Goal: Task Accomplishment & Management: Use online tool/utility

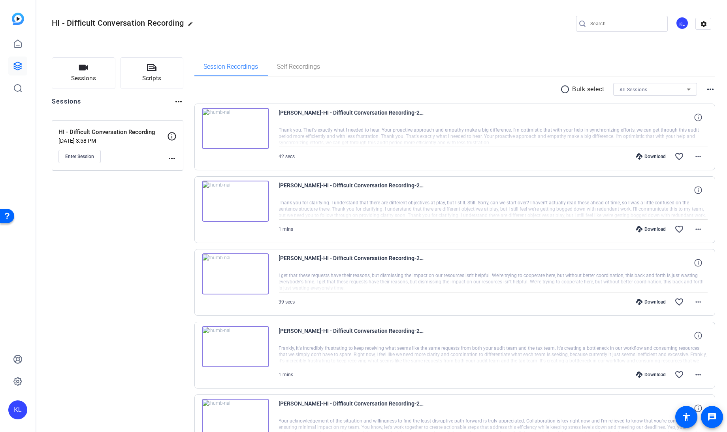
click at [170, 157] on mat-icon "more_horiz" at bounding box center [171, 158] width 9 height 9
click at [180, 169] on span "Edit Session" at bounding box center [192, 169] width 36 height 9
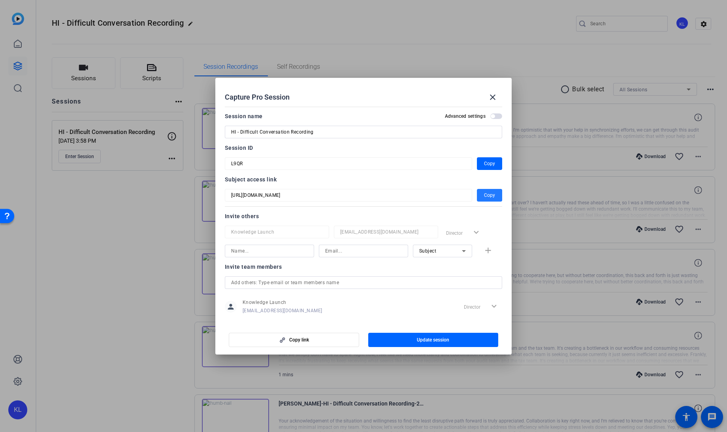
click at [486, 195] on span "Copy" at bounding box center [489, 195] width 11 height 9
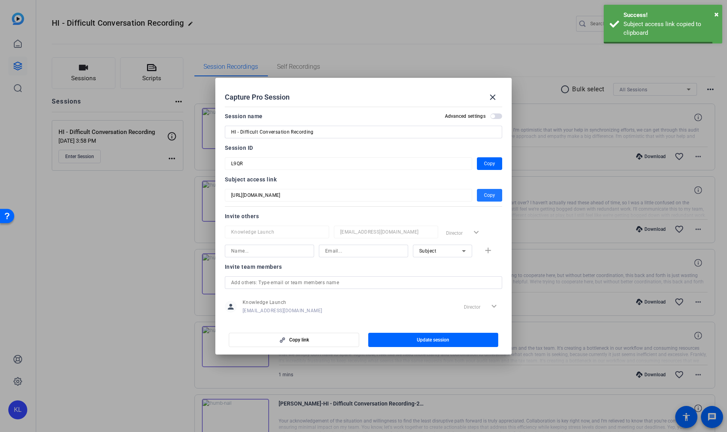
click at [140, 244] on div at bounding box center [363, 216] width 727 height 432
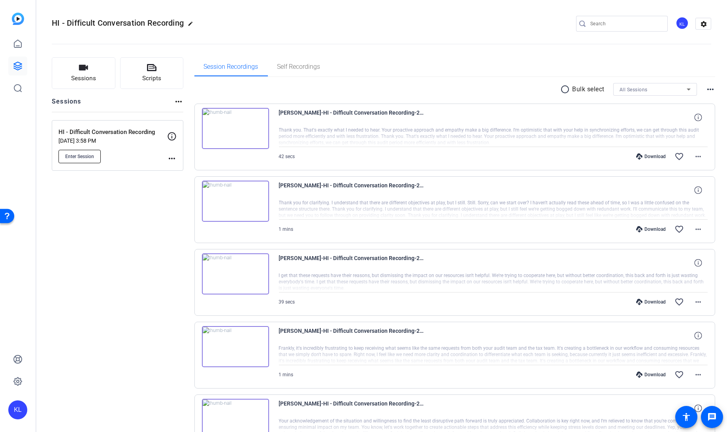
click at [73, 157] on span "Enter Session" at bounding box center [79, 156] width 29 height 6
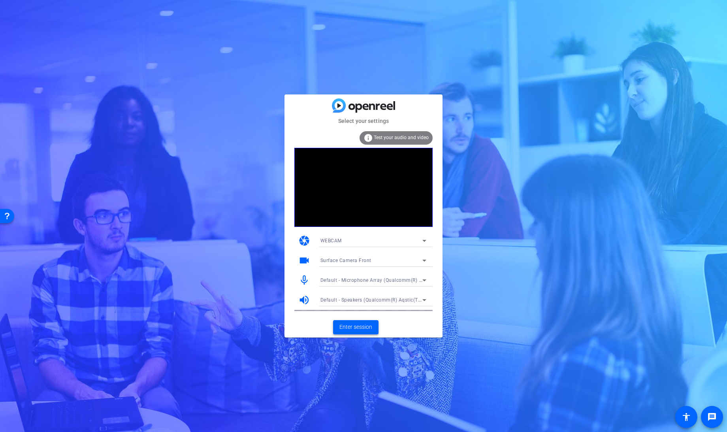
click at [354, 328] on span "Enter session" at bounding box center [356, 327] width 33 height 8
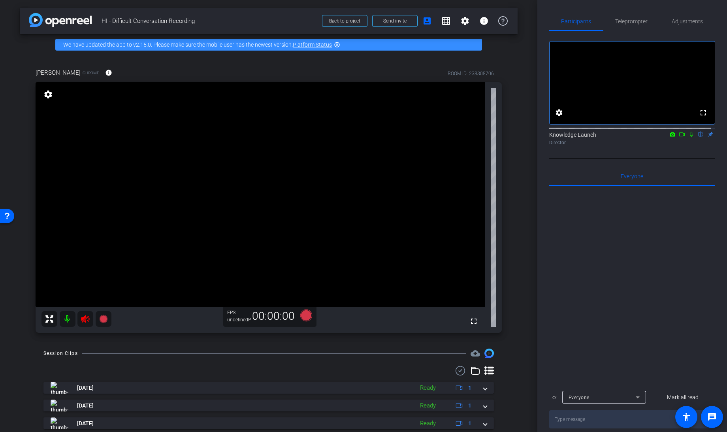
click at [86, 317] on icon at bounding box center [85, 318] width 9 height 9
click at [631, 19] on span "Teleprompter" at bounding box center [632, 22] width 32 height 6
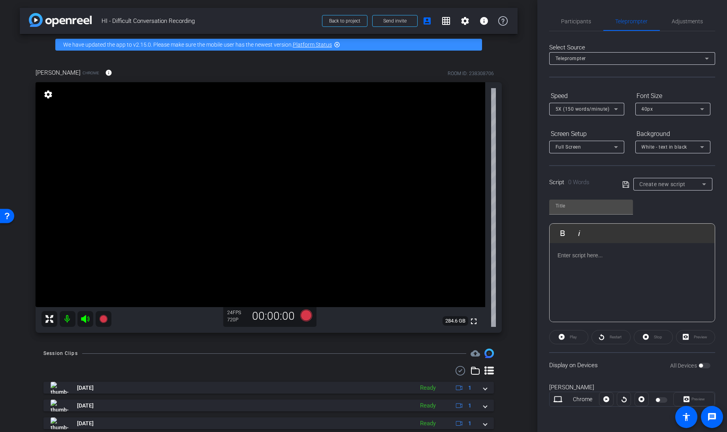
click at [673, 181] on span "Create new script" at bounding box center [663, 184] width 46 height 6
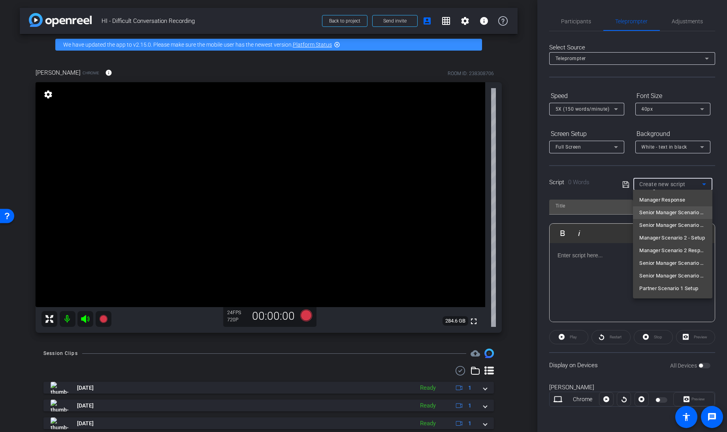
scroll to position [37, 0]
click at [670, 273] on span "Partner Scenario 1 Setup" at bounding box center [669, 276] width 59 height 9
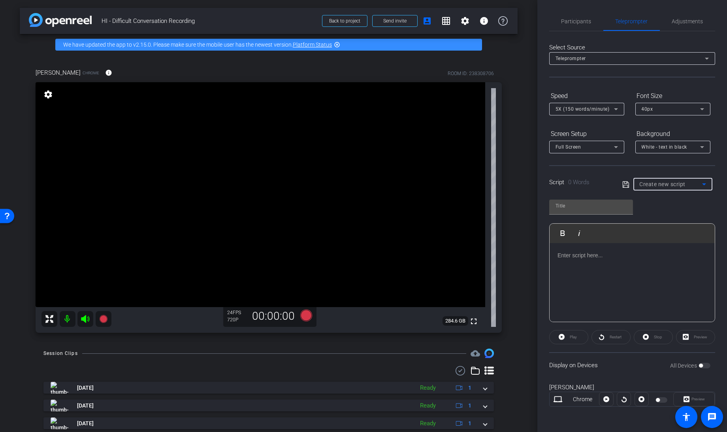
type input "Partner Scenario 1 Setup"
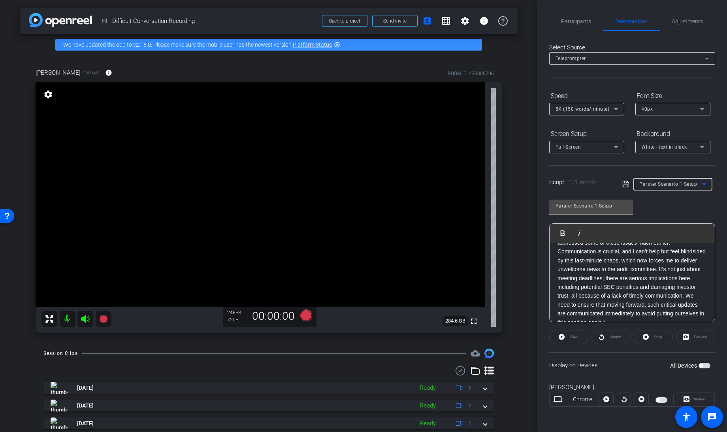
scroll to position [60, 0]
click at [666, 401] on span "button" at bounding box center [662, 400] width 12 height 6
click at [680, 19] on span "Adjustments" at bounding box center [688, 22] width 31 height 6
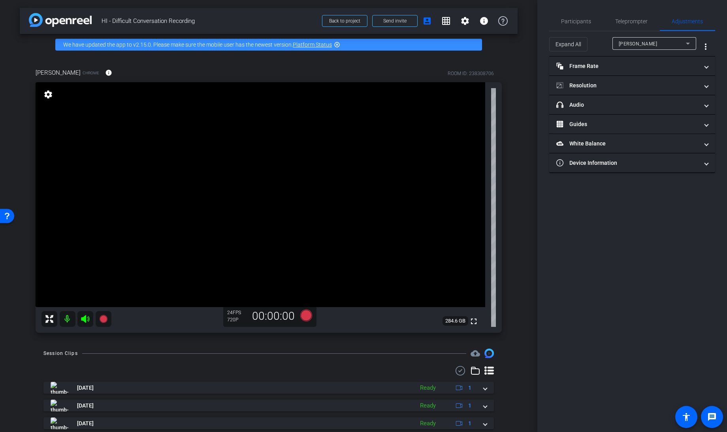
click at [638, 45] on span "Jeff Zechnich" at bounding box center [638, 44] width 39 height 6
click at [604, 44] on div at bounding box center [363, 216] width 727 height 432
click at [599, 87] on mat-panel-title "Resolution" at bounding box center [628, 85] width 142 height 8
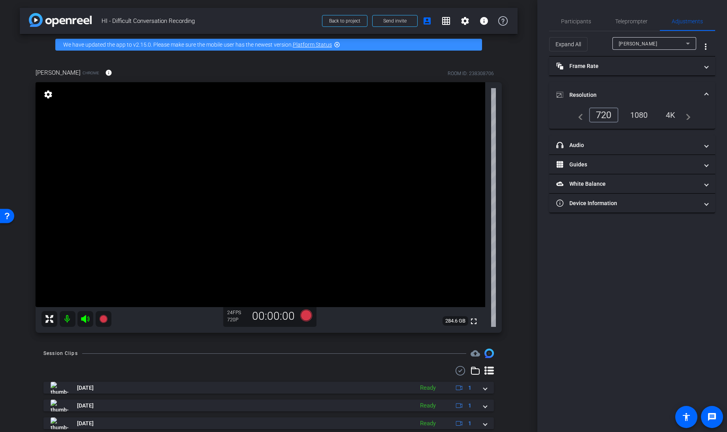
click at [637, 115] on div "1080" at bounding box center [640, 114] width 30 height 13
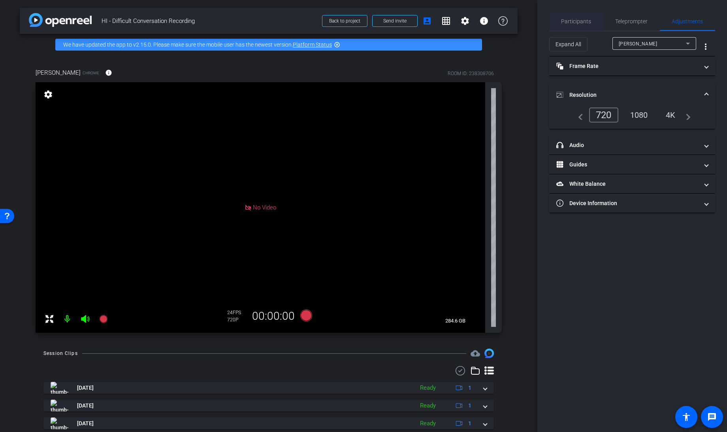
click at [578, 20] on span "Participants" at bounding box center [577, 22] width 30 height 6
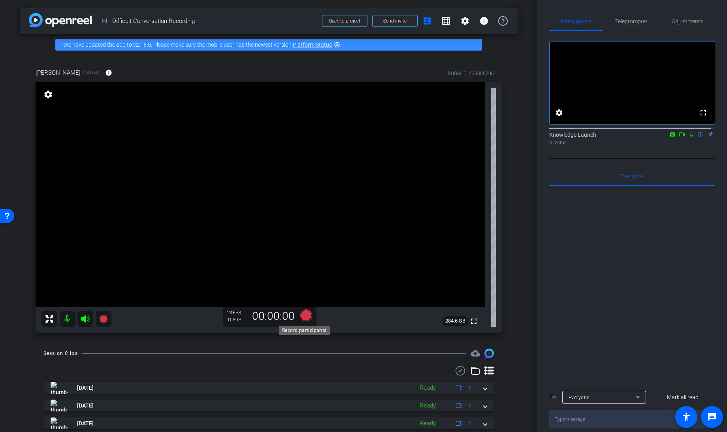
click at [304, 315] on icon at bounding box center [306, 316] width 12 height 12
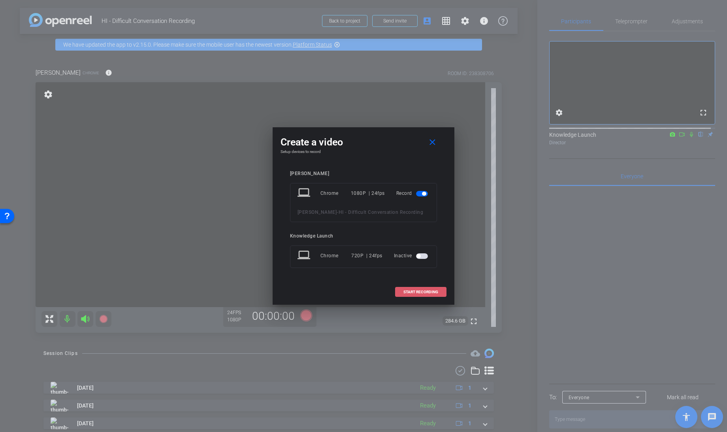
click at [410, 291] on span "START RECORDING" at bounding box center [421, 292] width 35 height 4
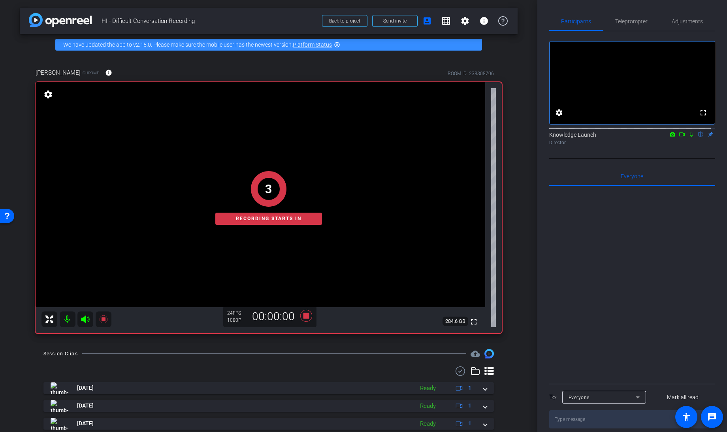
click at [679, 137] on icon at bounding box center [682, 135] width 6 height 6
click at [632, 22] on span "Teleprompter" at bounding box center [632, 22] width 32 height 6
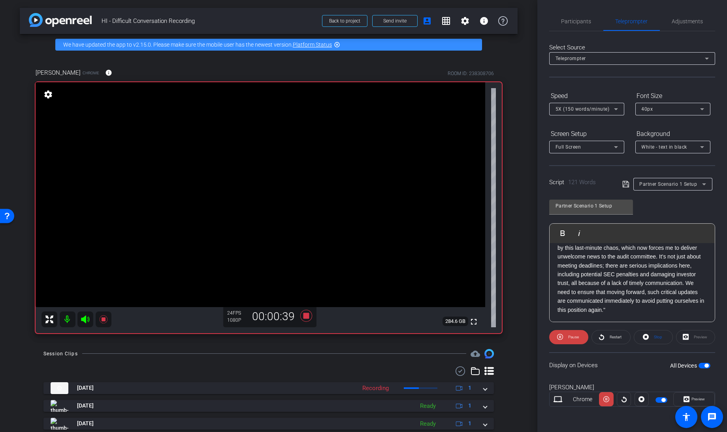
scroll to position [60, 0]
click at [573, 147] on span "Full Screen" at bounding box center [569, 147] width 26 height 6
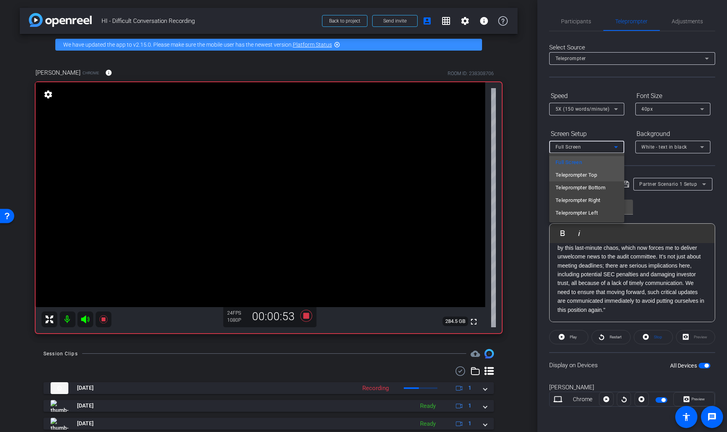
click at [577, 178] on span "Teleprompter Top" at bounding box center [577, 174] width 42 height 9
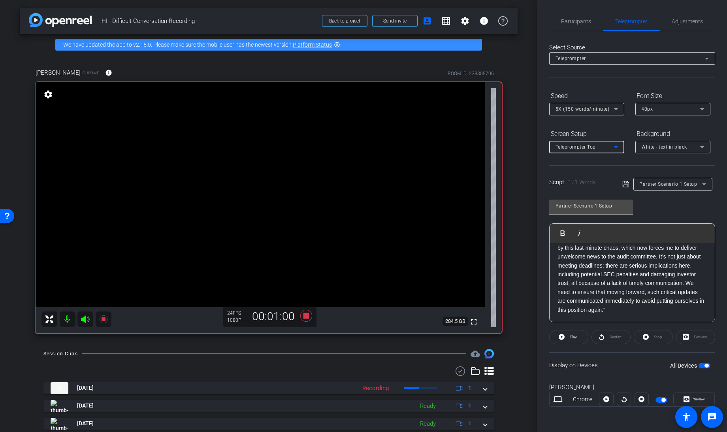
click at [656, 110] on div "40px" at bounding box center [671, 109] width 59 height 10
click at [654, 135] on mat-option "30px" at bounding box center [672, 137] width 75 height 13
click at [604, 144] on div "Teleprompter Top" at bounding box center [585, 147] width 59 height 10
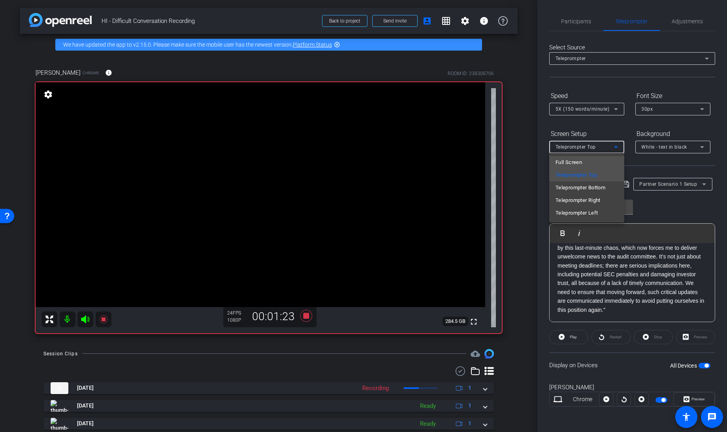
click at [578, 161] on span "Full Screen" at bounding box center [569, 162] width 26 height 9
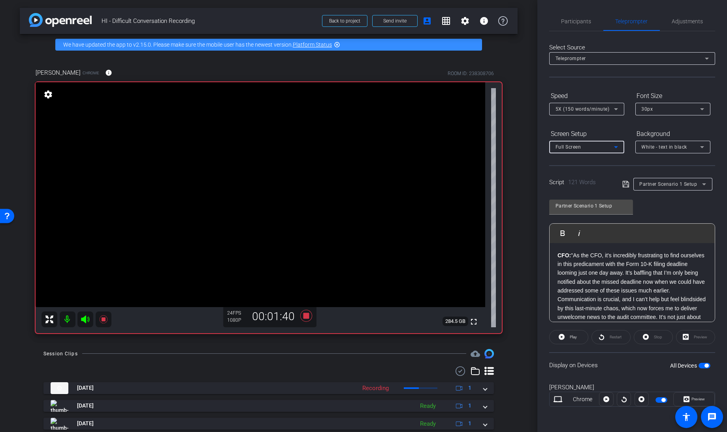
scroll to position [0, 0]
click at [563, 336] on icon at bounding box center [562, 337] width 6 height 6
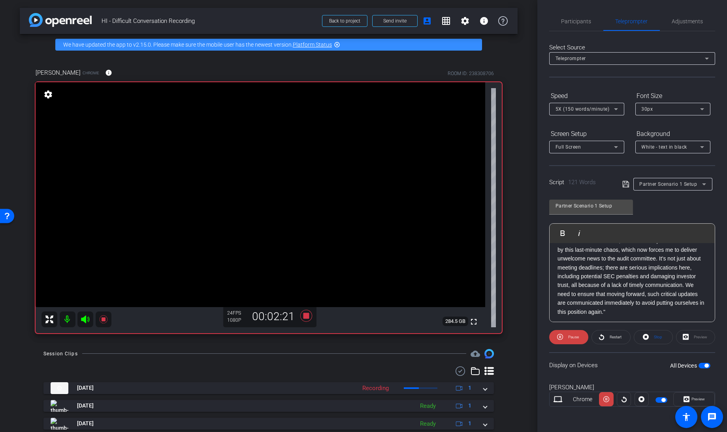
scroll to position [60, 0]
click at [561, 336] on icon at bounding box center [562, 337] width 6 height 6
click at [647, 336] on icon at bounding box center [646, 337] width 6 height 10
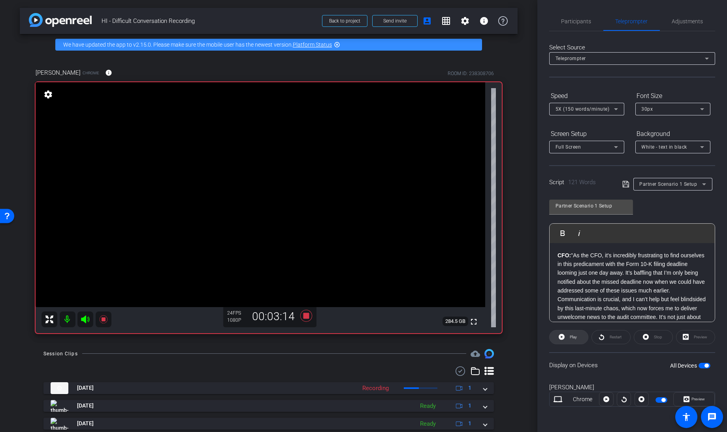
click at [561, 335] on icon at bounding box center [562, 337] width 6 height 10
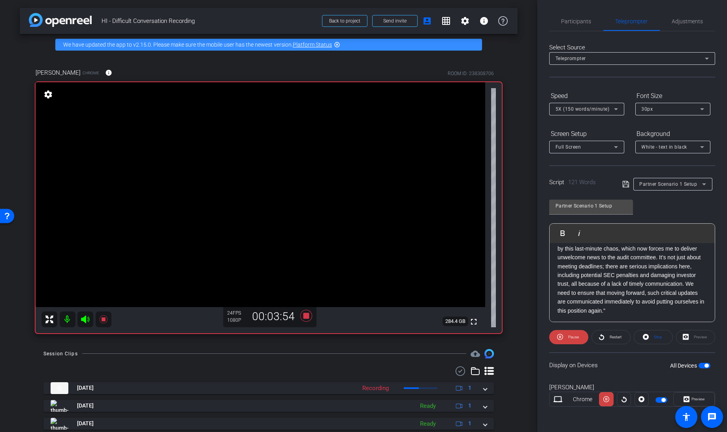
scroll to position [60, 0]
click at [306, 317] on icon at bounding box center [306, 316] width 12 height 12
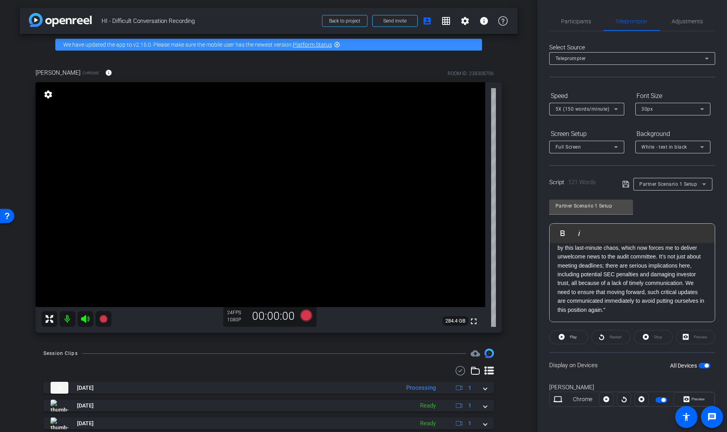
click at [676, 187] on div "Partner Scenario 1 Setup" at bounding box center [671, 184] width 62 height 10
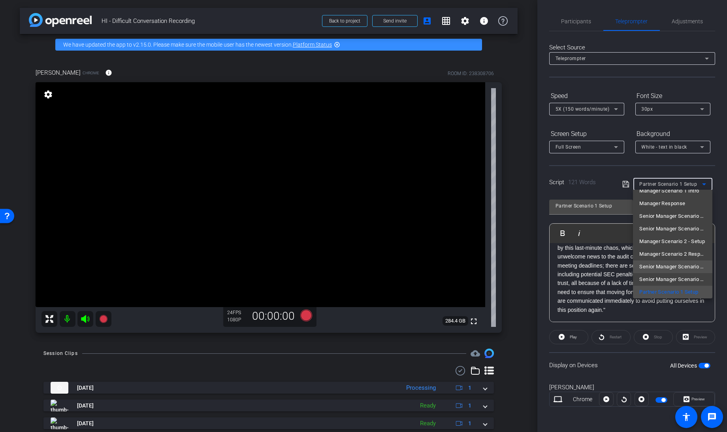
scroll to position [37, 0]
click at [670, 288] on span "Partner Scenario 1 - Response" at bounding box center [673, 288] width 66 height 9
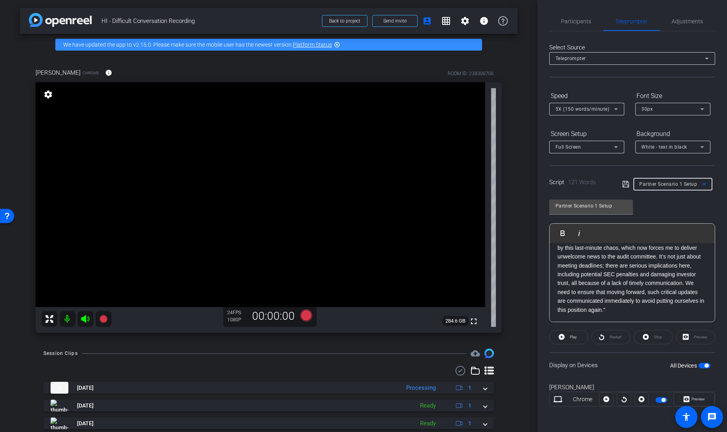
type input "Partner Scenario 1 - Response"
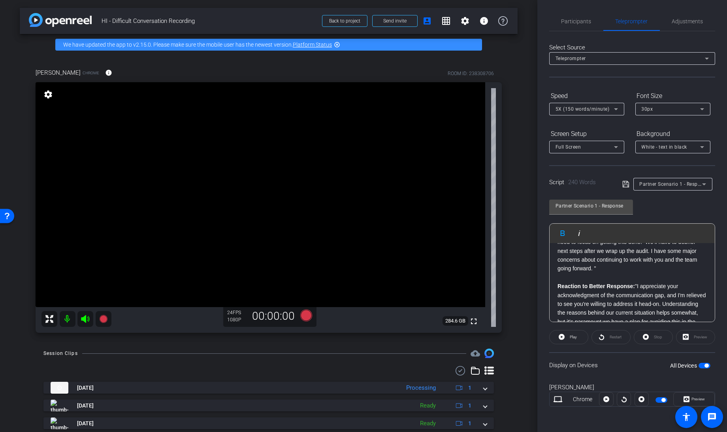
scroll to position [193, 0]
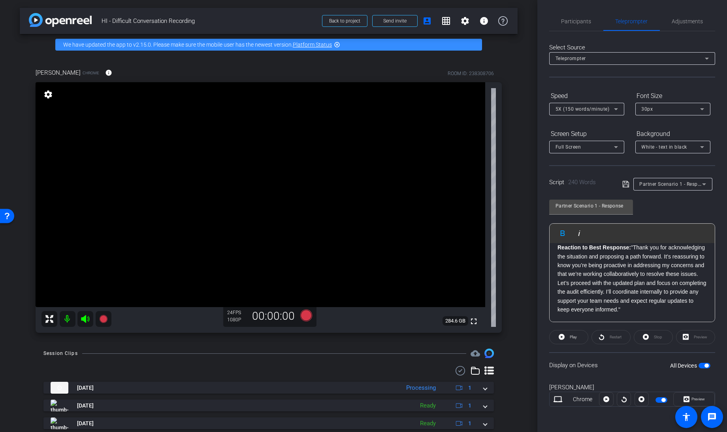
drag, startPoint x: 555, startPoint y: 283, endPoint x: 727, endPoint y: 396, distance: 205.8
click at [727, 396] on html "Accessibility Screen-Reader Guide, Feedback, and Issue Reporting | New window m…" at bounding box center [363, 216] width 727 height 432
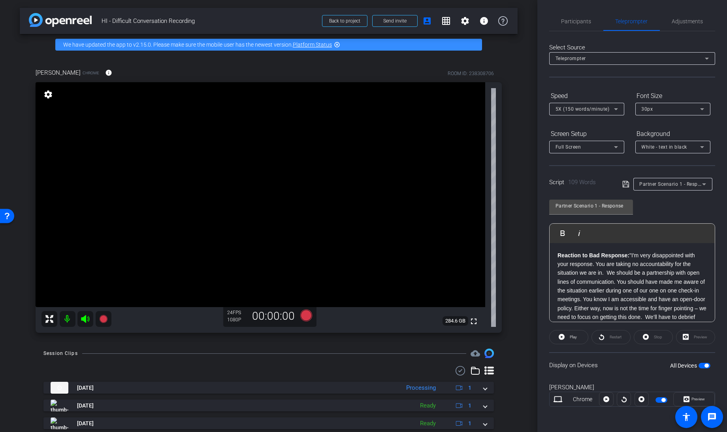
click at [625, 183] on icon at bounding box center [626, 183] width 7 height 9
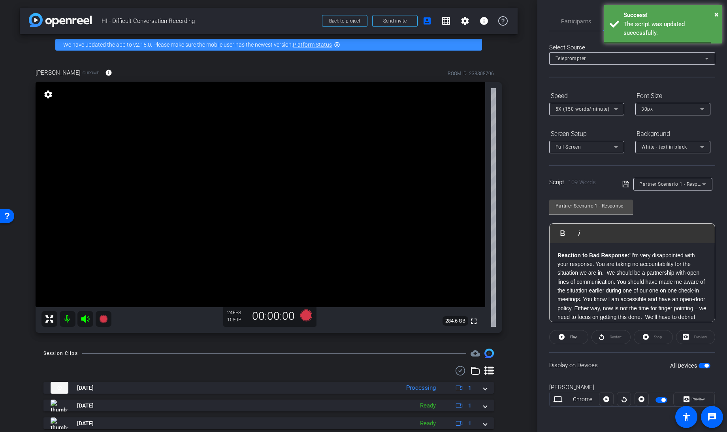
click at [660, 399] on span "button" at bounding box center [662, 400] width 12 height 6
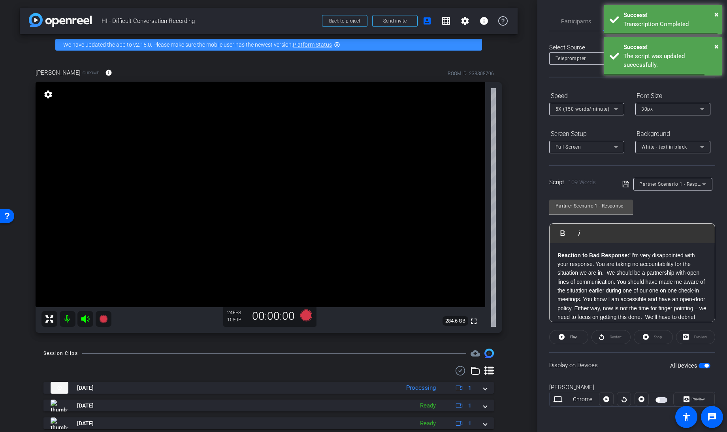
click at [660, 399] on span "button" at bounding box center [658, 400] width 4 height 4
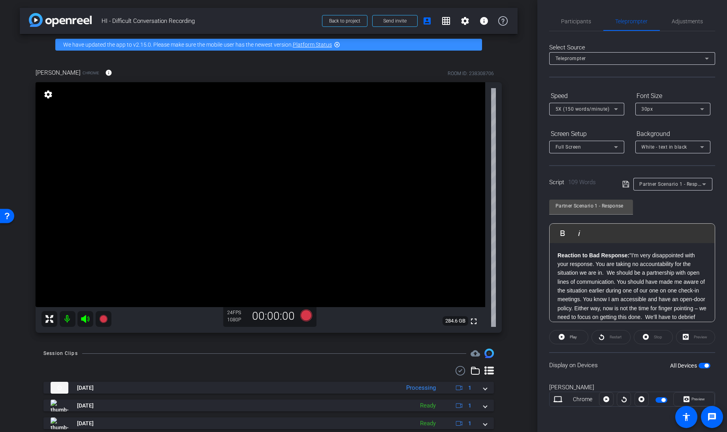
scroll to position [0, 0]
click at [304, 317] on icon at bounding box center [306, 316] width 12 height 12
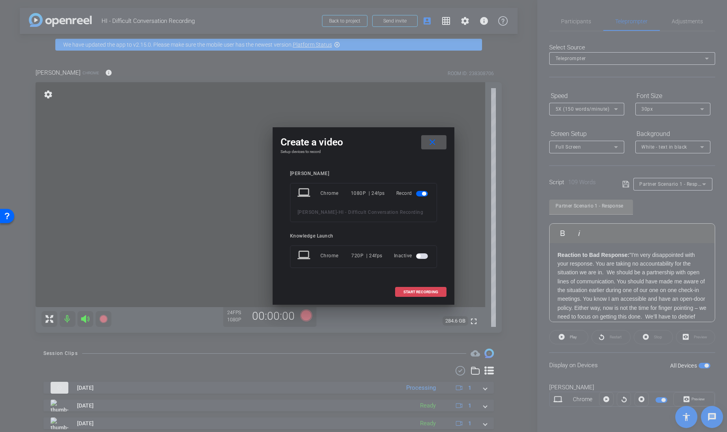
click at [420, 292] on span "START RECORDING" at bounding box center [421, 292] width 35 height 4
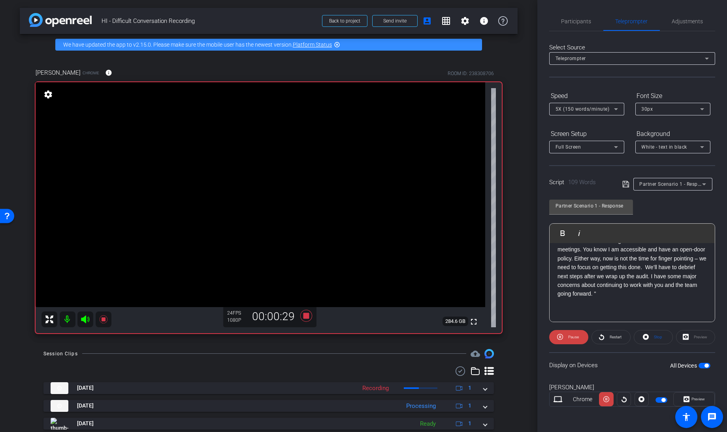
scroll to position [51, 0]
click at [648, 339] on icon at bounding box center [646, 337] width 6 height 10
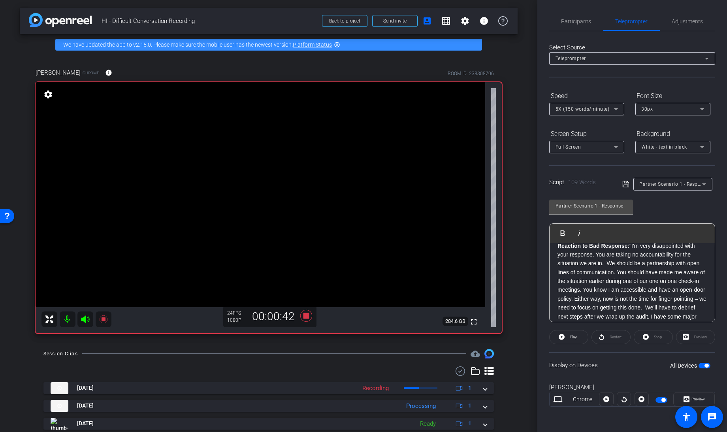
scroll to position [0, 0]
click at [563, 335] on icon at bounding box center [562, 337] width 6 height 6
click at [647, 339] on icon at bounding box center [646, 337] width 6 height 6
click at [561, 336] on icon at bounding box center [562, 337] width 6 height 6
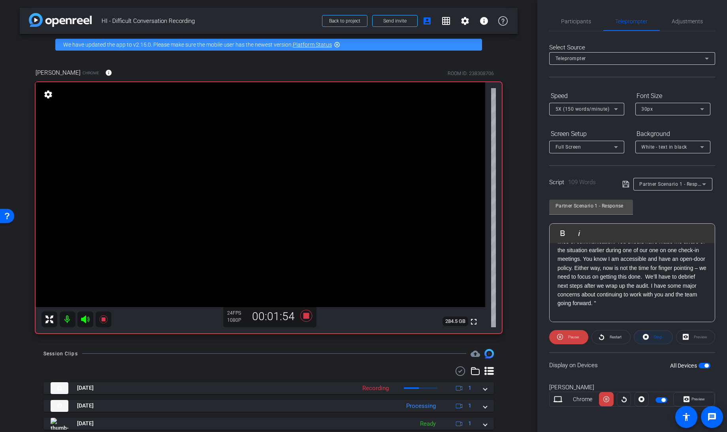
click at [647, 336] on icon at bounding box center [646, 337] width 6 height 10
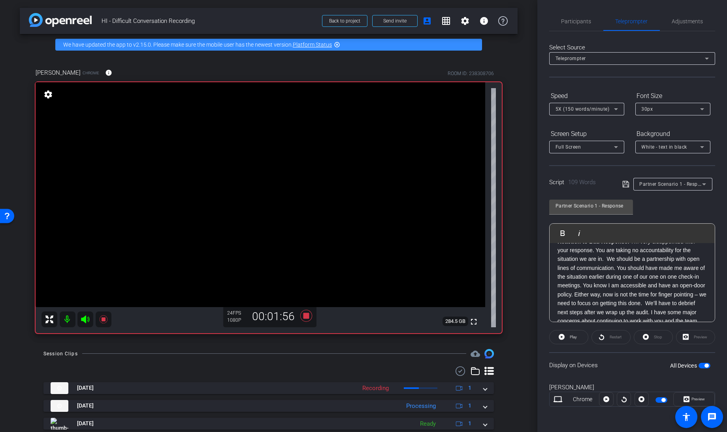
scroll to position [0, 0]
click at [562, 336] on icon at bounding box center [562, 337] width 6 height 6
click at [651, 340] on span at bounding box center [654, 337] width 38 height 19
click at [562, 335] on icon at bounding box center [562, 337] width 6 height 6
click at [648, 336] on icon at bounding box center [646, 337] width 6 height 6
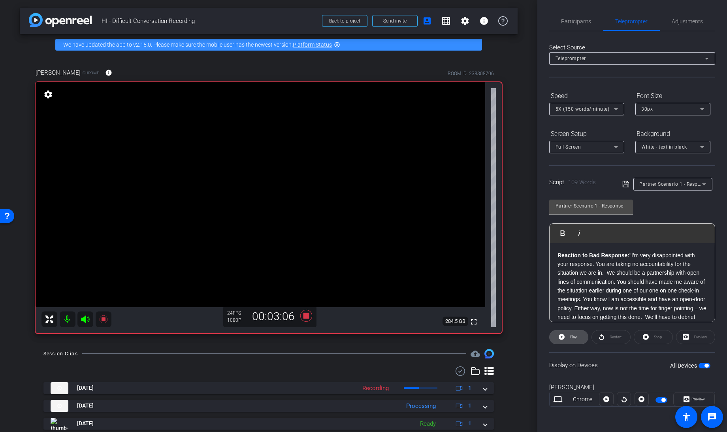
click at [562, 334] on icon at bounding box center [562, 337] width 6 height 6
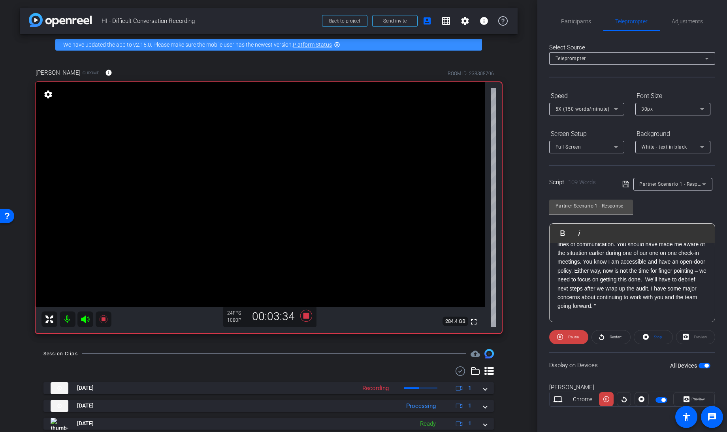
scroll to position [38, 0]
click at [647, 336] on icon at bounding box center [646, 337] width 6 height 10
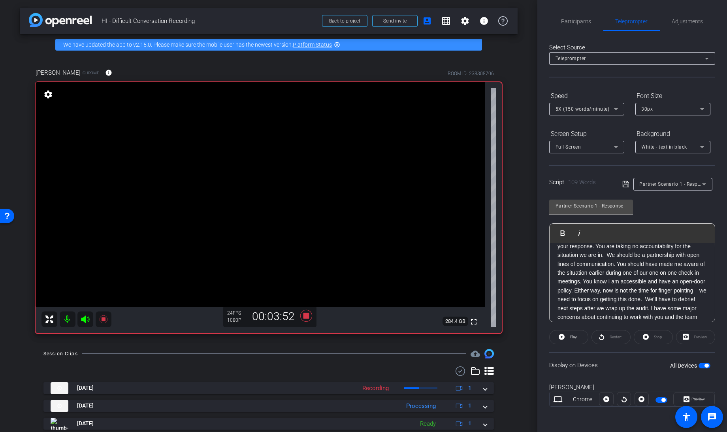
scroll to position [3, 0]
click at [562, 336] on icon at bounding box center [562, 337] width 6 height 10
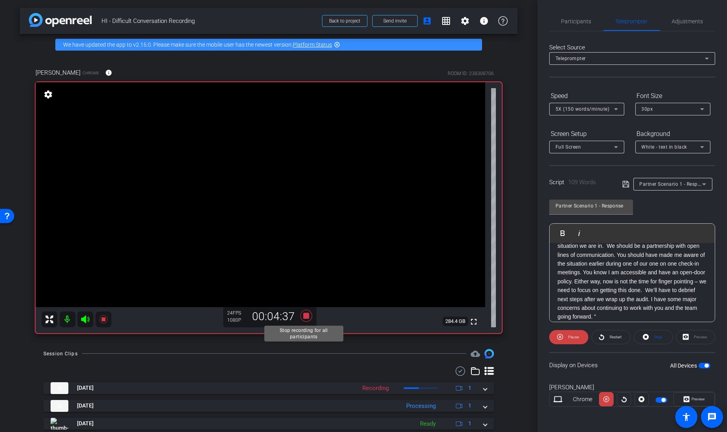
click at [303, 317] on icon at bounding box center [306, 316] width 12 height 12
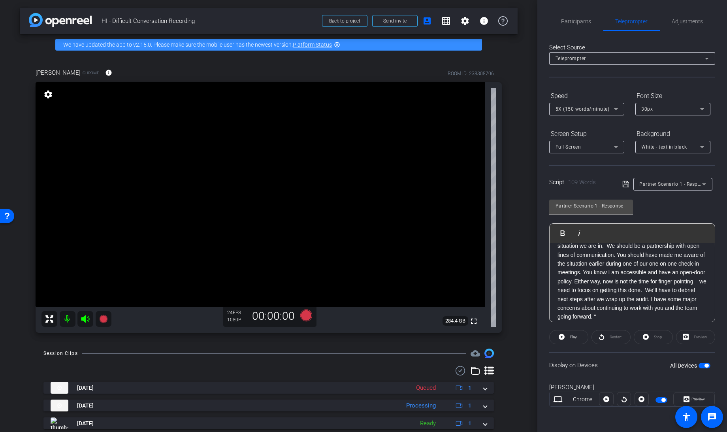
scroll to position [0, 0]
drag, startPoint x: 650, startPoint y: 315, endPoint x: 544, endPoint y: 188, distance: 165.1
click at [544, 188] on div "Participants Teleprompter Adjustments Knowledge Launch Director Everyone 0 Mark…" at bounding box center [633, 216] width 190 height 432
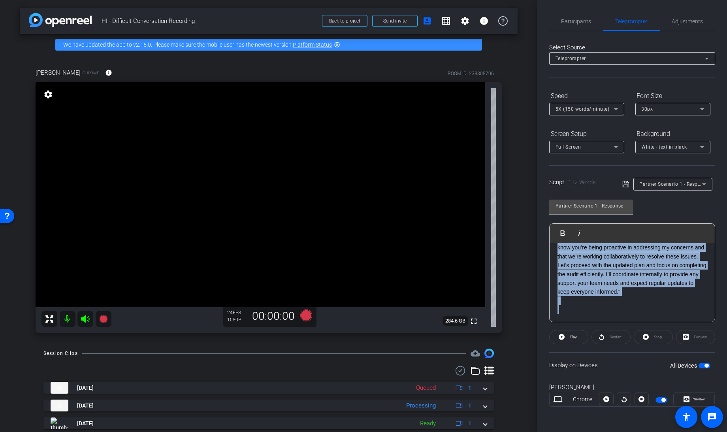
drag, startPoint x: 559, startPoint y: 283, endPoint x: 727, endPoint y: 355, distance: 182.9
click at [727, 355] on html "Accessibility Screen-Reader Guide, Feedback, and Issue Reporting | New window m…" at bounding box center [363, 216] width 727 height 432
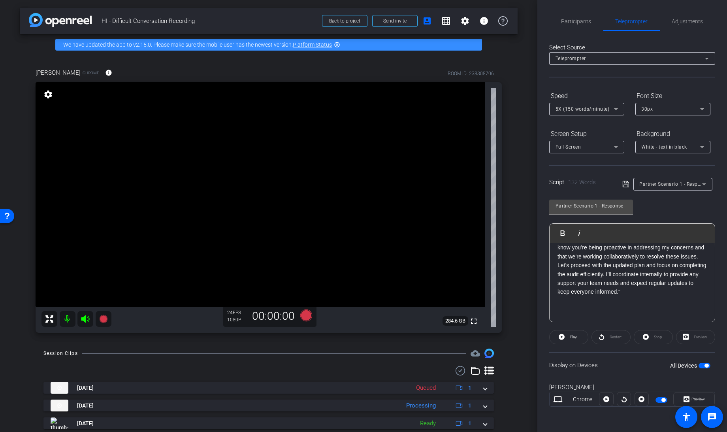
scroll to position [34, 0]
click at [612, 291] on p at bounding box center [632, 291] width 149 height 9
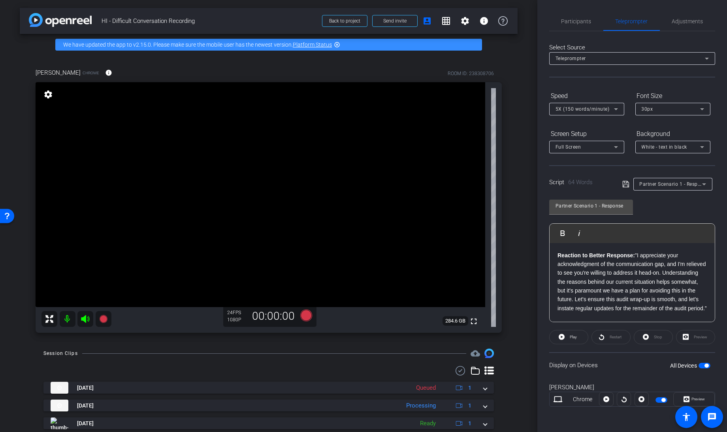
scroll to position [1, 0]
click at [626, 180] on icon at bounding box center [626, 183] width 7 height 9
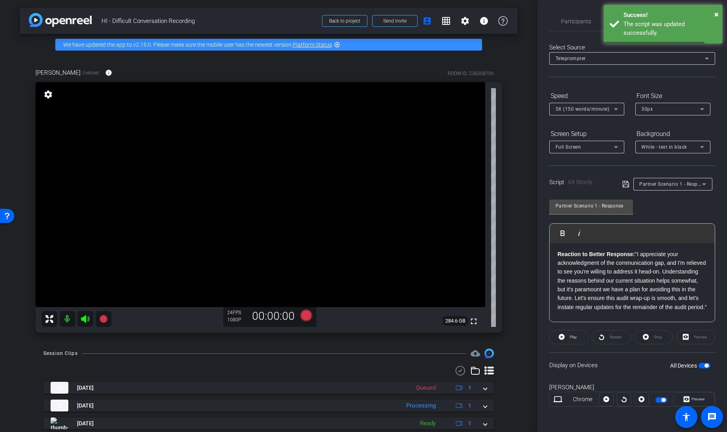
click at [660, 397] on span "button" at bounding box center [662, 400] width 12 height 6
click at [304, 316] on icon at bounding box center [306, 316] width 12 height 12
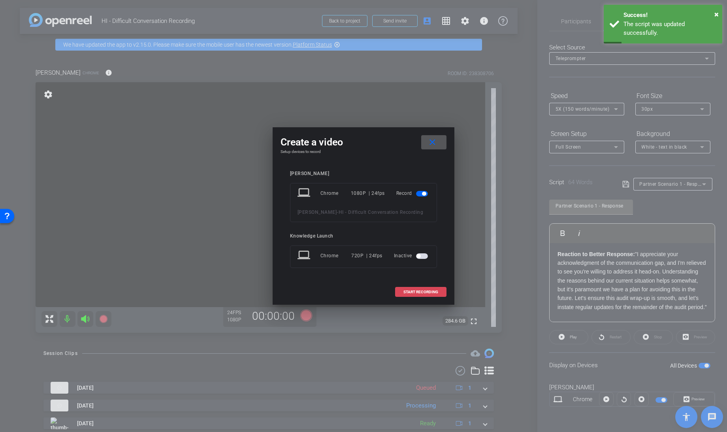
click at [413, 291] on span "START RECORDING" at bounding box center [421, 292] width 35 height 4
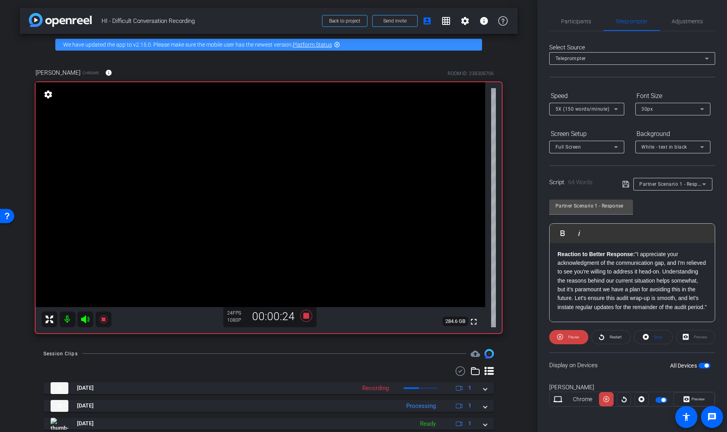
click at [664, 298] on p "Reaction to Better Response: "I appreciate your acknowledgment of the communica…" at bounding box center [632, 281] width 149 height 62
click at [690, 298] on p "Reaction to Better Response: "I appreciate your acknowledgment of the communica…" at bounding box center [632, 281] width 149 height 62
click at [580, 307] on p "Reaction to Better Response: "I appreciate your acknowledgment of the communica…" at bounding box center [632, 281] width 149 height 62
click at [625, 182] on icon at bounding box center [626, 183] width 7 height 9
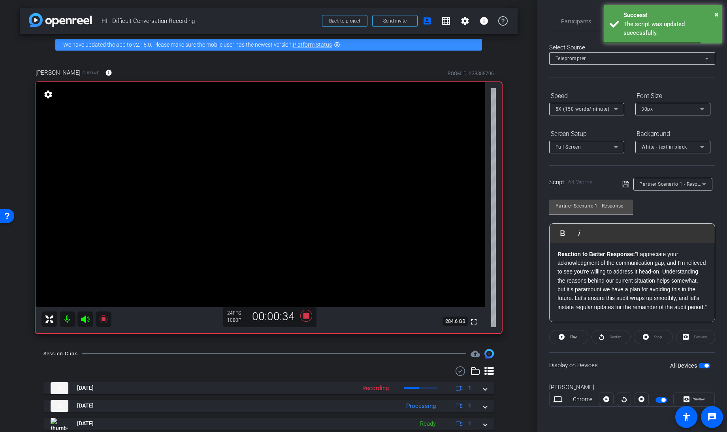
click at [663, 402] on mat-slide-toggle at bounding box center [662, 399] width 13 height 9
click at [662, 400] on span "button" at bounding box center [664, 400] width 4 height 4
click at [662, 400] on span "button" at bounding box center [662, 400] width 12 height 6
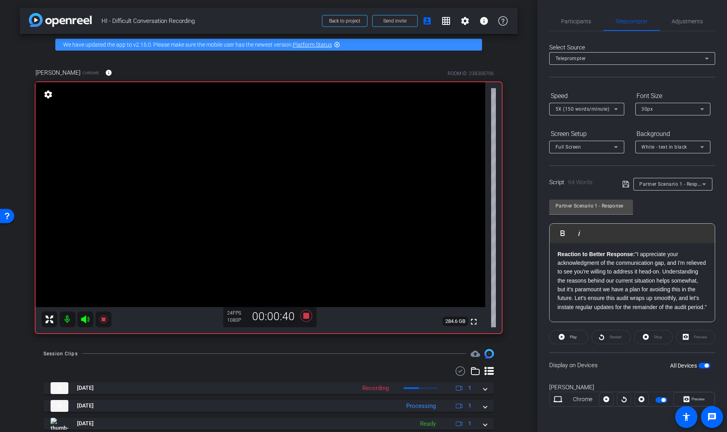
click at [640, 336] on div "Stop" at bounding box center [653, 337] width 39 height 14
click at [663, 401] on span "button" at bounding box center [662, 400] width 12 height 6
click at [560, 335] on icon at bounding box center [562, 337] width 6 height 6
click at [620, 306] on p "Reaction to Better Response: "I appreciate your acknowledgment of the communica…" at bounding box center [632, 281] width 149 height 62
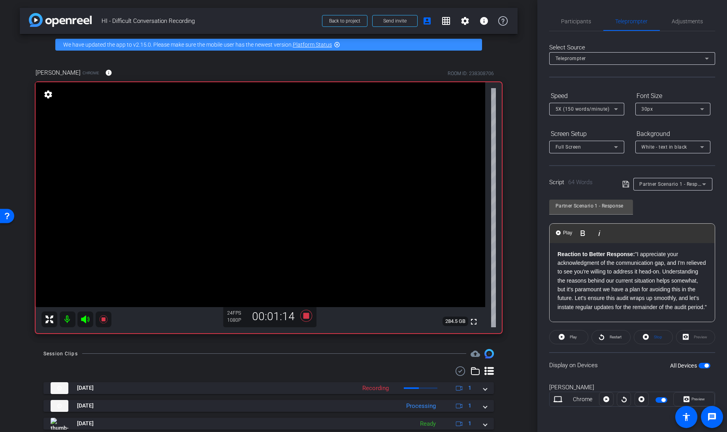
click at [604, 306] on p "Reaction to Better Response: "I appreciate your acknowledgment of the communica…" at bounding box center [632, 281] width 149 height 62
click at [636, 312] on p "Reaction to Better Response: "I appreciate your acknowledgment of the communica…" at bounding box center [632, 281] width 149 height 62
click at [583, 306] on p "Reaction to Better Response: "I appreciate your acknowledgment of the communica…" at bounding box center [632, 281] width 149 height 62
click at [626, 182] on icon at bounding box center [626, 184] width 6 height 6
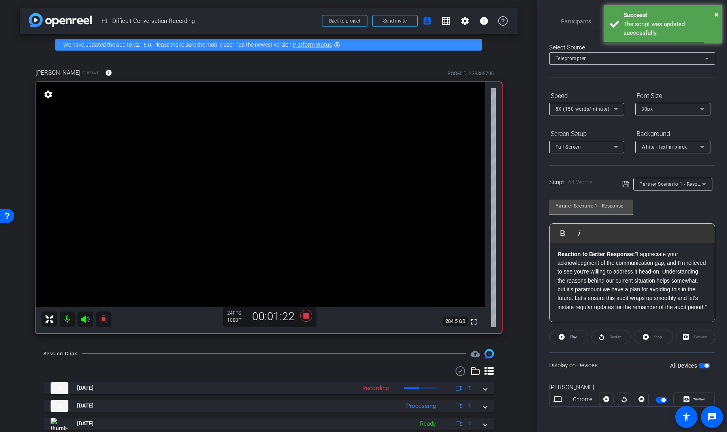
click at [660, 398] on span "button" at bounding box center [662, 400] width 12 height 6
click at [660, 398] on span "button" at bounding box center [658, 400] width 4 height 4
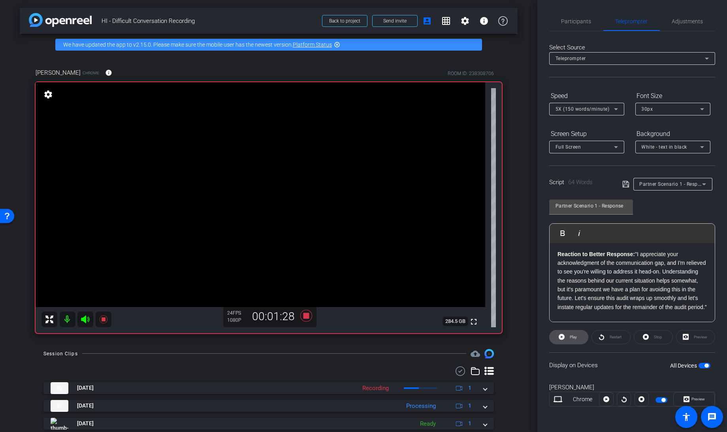
click at [565, 340] on icon at bounding box center [562, 337] width 6 height 10
click at [306, 314] on icon at bounding box center [306, 316] width 12 height 12
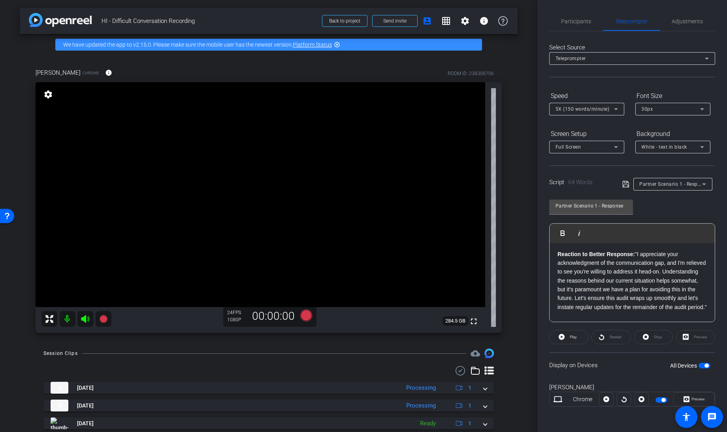
scroll to position [0, 0]
drag, startPoint x: 643, startPoint y: 314, endPoint x: 526, endPoint y: 239, distance: 139.2
click at [526, 239] on div "arrow_back HI - Difficult Conversation Recording Back to project Send invite ac…" at bounding box center [363, 216] width 727 height 432
click at [624, 184] on icon at bounding box center [626, 183] width 7 height 9
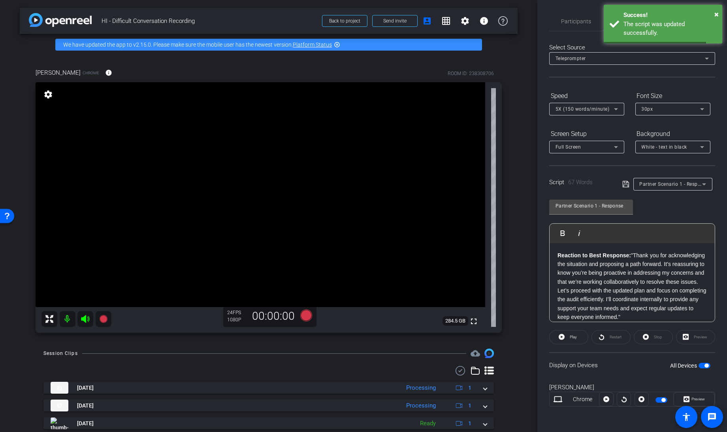
click at [665, 398] on span "button" at bounding box center [664, 400] width 4 height 4
click at [665, 397] on span "button" at bounding box center [662, 400] width 12 height 6
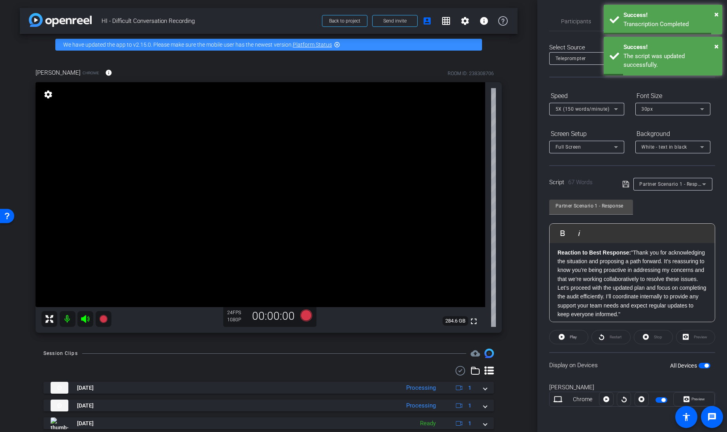
scroll to position [3, 0]
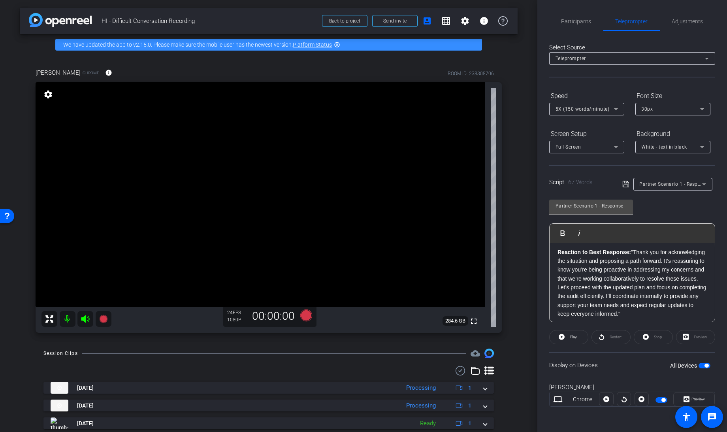
click at [625, 178] on div "Partner Scenario 1 - Response" at bounding box center [669, 184] width 93 height 13
click at [626, 186] on icon at bounding box center [626, 183] width 7 height 9
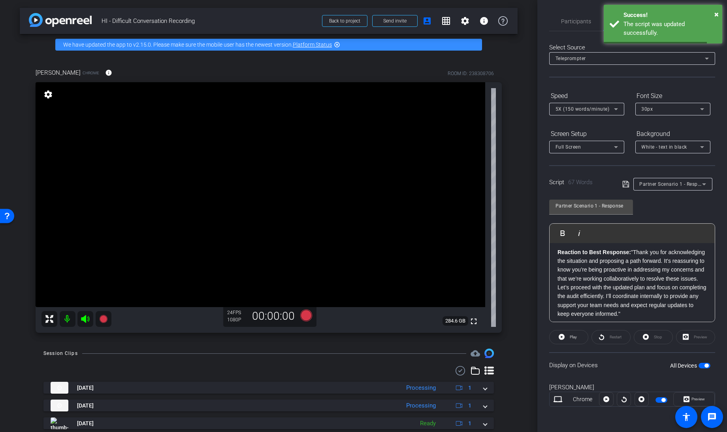
click at [661, 401] on span "button" at bounding box center [662, 400] width 12 height 6
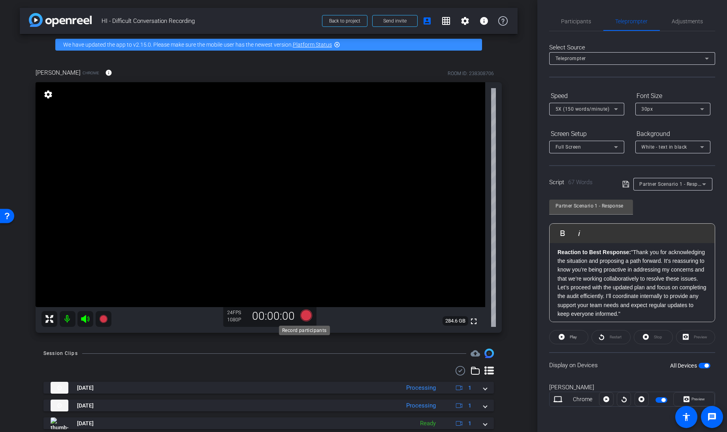
click at [305, 315] on icon at bounding box center [306, 316] width 12 height 12
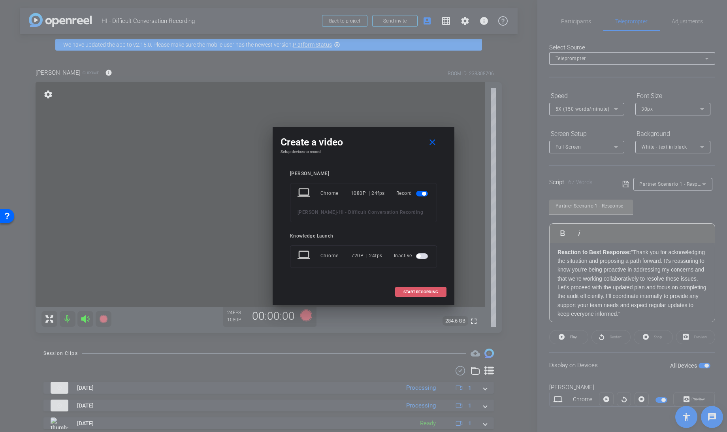
click at [423, 290] on span "START RECORDING" at bounding box center [421, 292] width 35 height 4
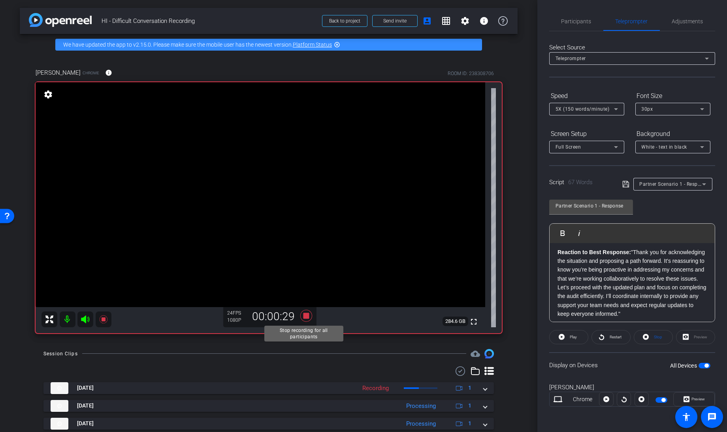
click at [304, 316] on icon at bounding box center [306, 316] width 12 height 12
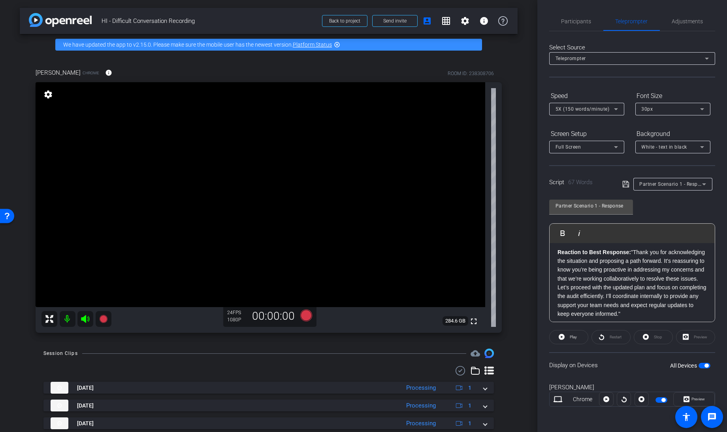
click at [704, 363] on span "button" at bounding box center [705, 366] width 12 height 6
click at [574, 19] on span "Participants" at bounding box center [577, 22] width 30 height 6
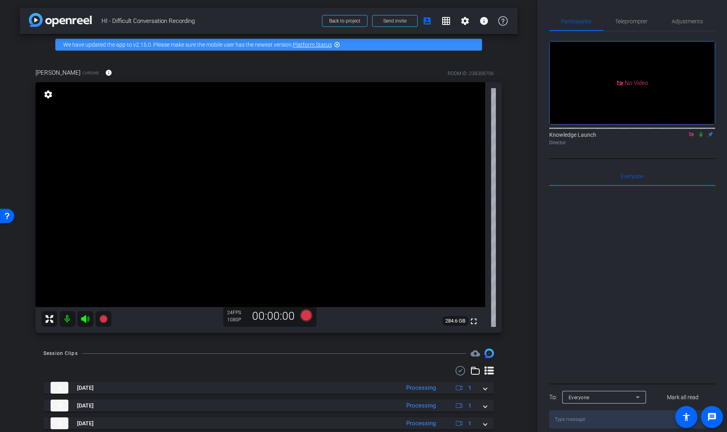
click at [691, 132] on icon at bounding box center [692, 134] width 4 height 4
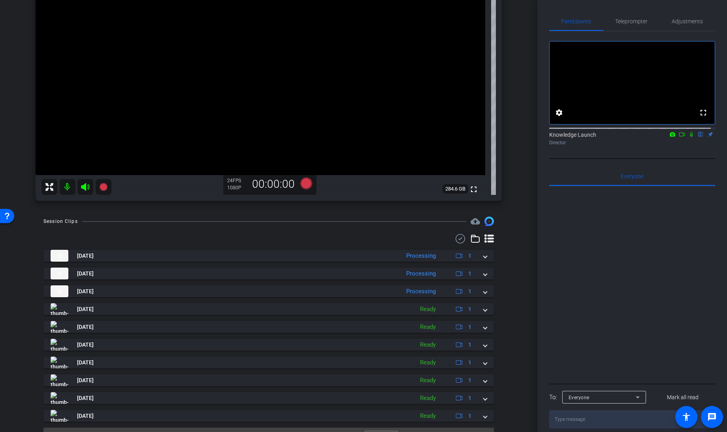
scroll to position [132, 0]
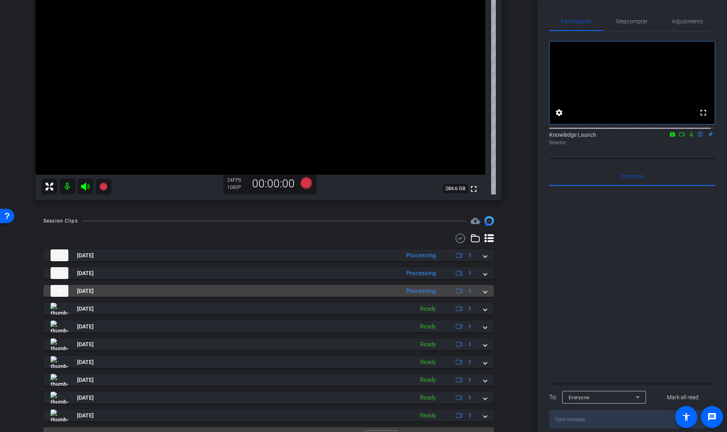
click at [484, 291] on span at bounding box center [485, 291] width 3 height 8
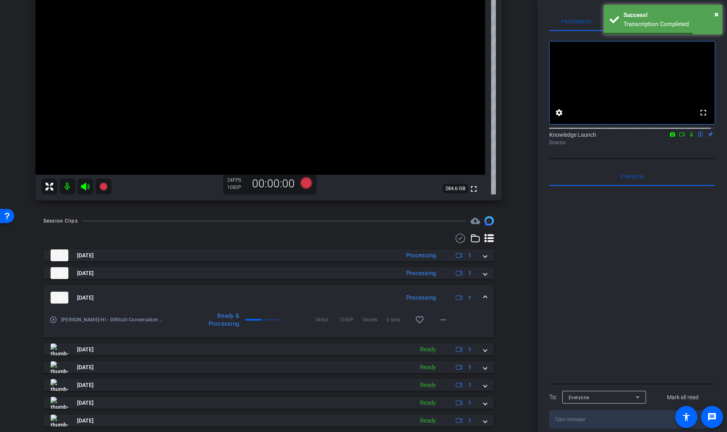
click at [480, 291] on mat-expansion-panel-header "Aug 27, 2025 Processing 1" at bounding box center [268, 297] width 451 height 25
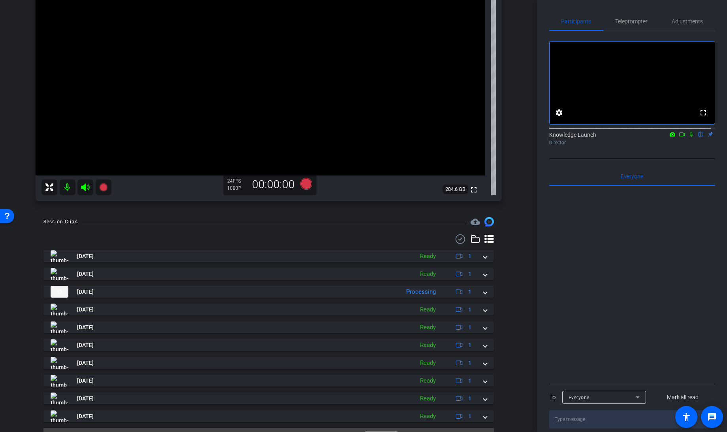
scroll to position [143, 0]
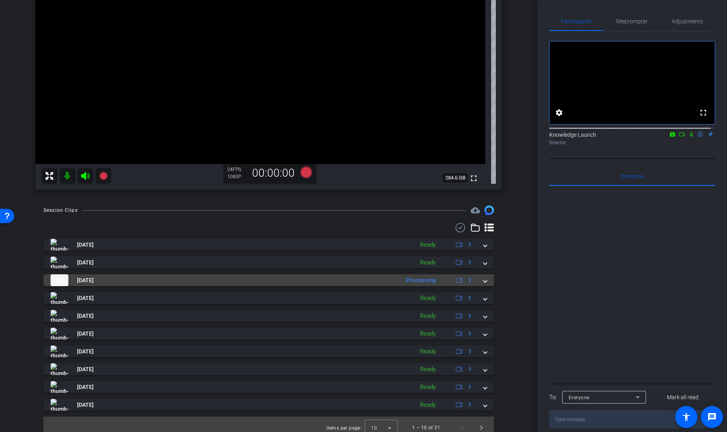
click at [484, 281] on mat-expansion-panel-header "Aug 27, 2025 Processing 1" at bounding box center [268, 280] width 451 height 12
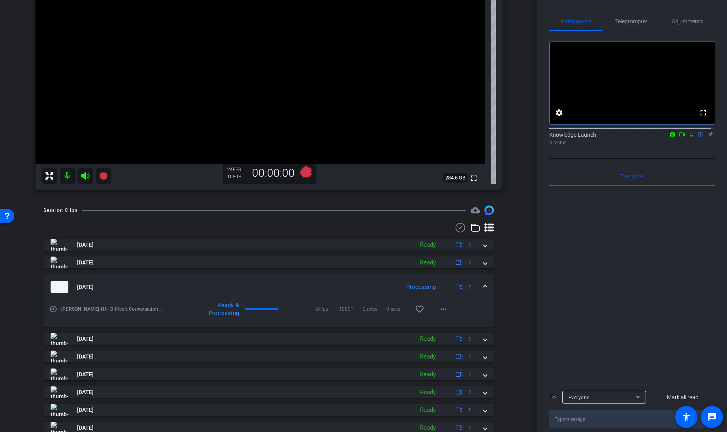
click at [484, 285] on span at bounding box center [485, 287] width 3 height 8
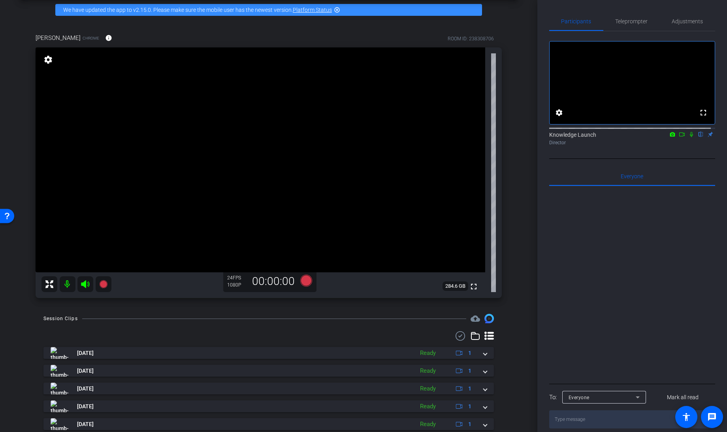
scroll to position [35, 0]
